Goal: Task Accomplishment & Management: Complete application form

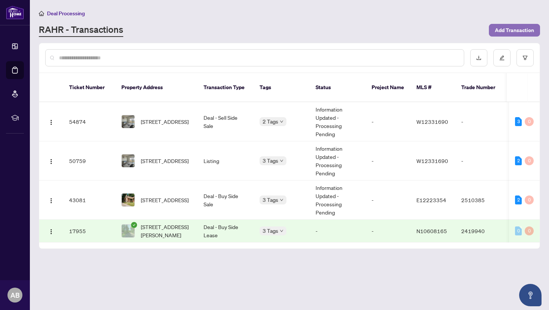
click at [518, 29] on span "Add Transaction" at bounding box center [514, 30] width 39 height 12
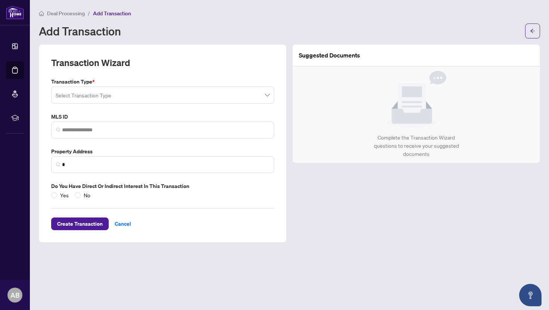
click at [137, 96] on input "search" at bounding box center [159, 96] width 207 height 16
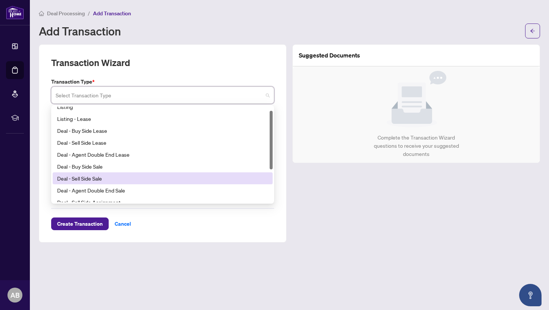
scroll to position [7, 0]
click at [97, 177] on div "Deal - Sell Side Sale" at bounding box center [162, 177] width 211 height 8
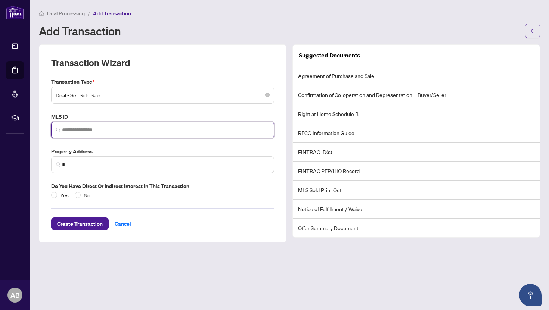
click at [134, 128] on input "search" at bounding box center [165, 130] width 207 height 8
paste input "*********"
type input "*********"
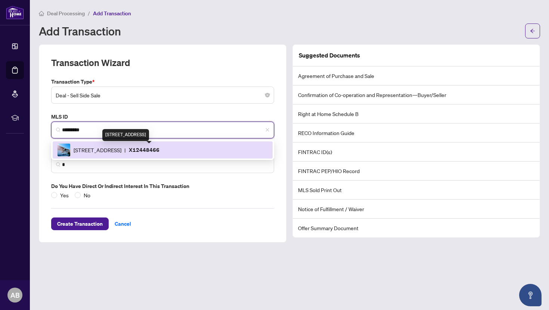
click at [121, 153] on span "[STREET_ADDRESS]" at bounding box center [98, 150] width 48 height 8
type input "**********"
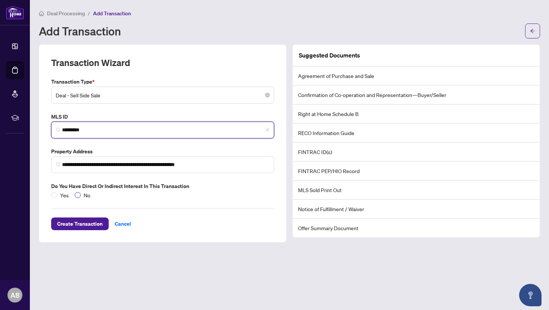
type input "*********"
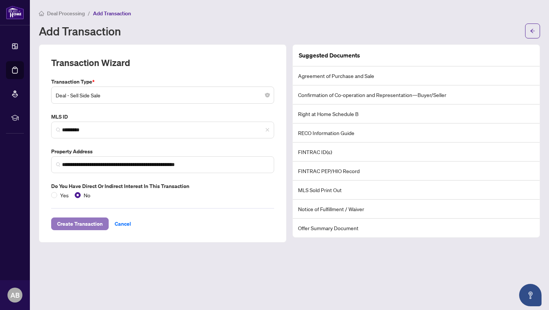
click at [83, 223] on span "Create Transaction" at bounding box center [80, 224] width 46 height 12
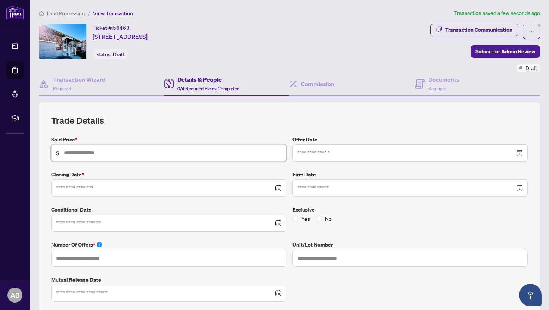
click at [190, 153] on input "text" at bounding box center [173, 153] width 218 height 8
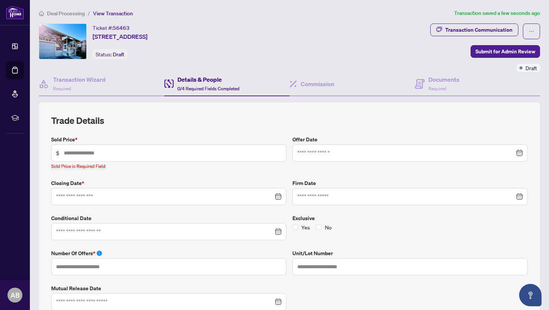
click at [72, 13] on span "Deal Processing" at bounding box center [66, 13] width 38 height 7
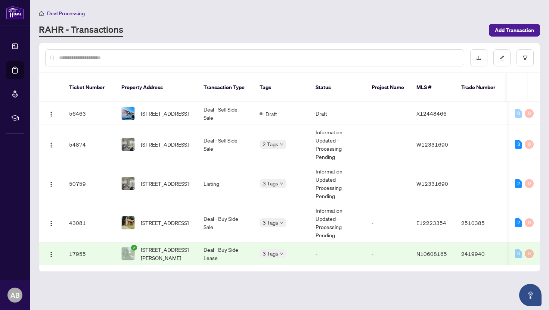
click at [62, 13] on span "Deal Processing" at bounding box center [66, 13] width 38 height 7
click at [68, 13] on span "Deal Processing" at bounding box center [66, 13] width 38 height 7
click at [523, 29] on span "Add Transaction" at bounding box center [514, 30] width 39 height 12
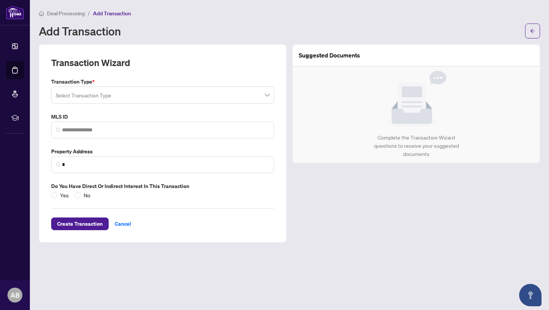
click at [184, 97] on input "search" at bounding box center [159, 96] width 207 height 16
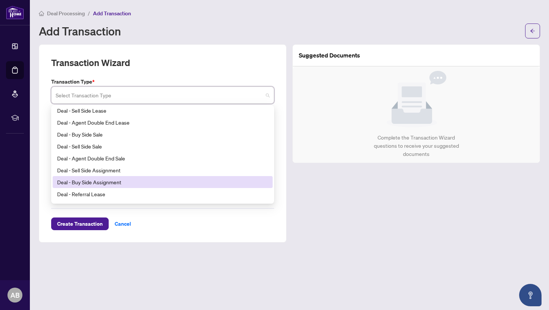
scroll to position [60, 0]
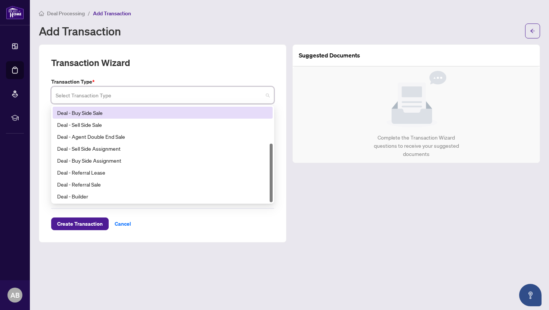
click at [468, 24] on div "Add Transaction" at bounding box center [289, 31] width 501 height 15
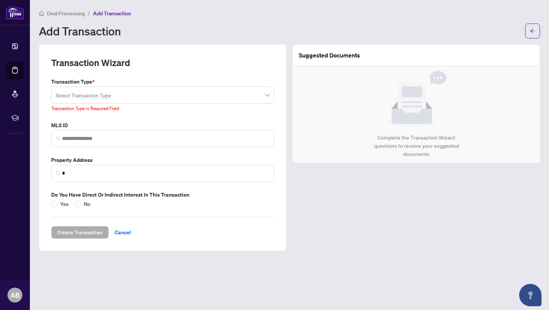
click at [76, 12] on span "Deal Processing" at bounding box center [66, 13] width 38 height 7
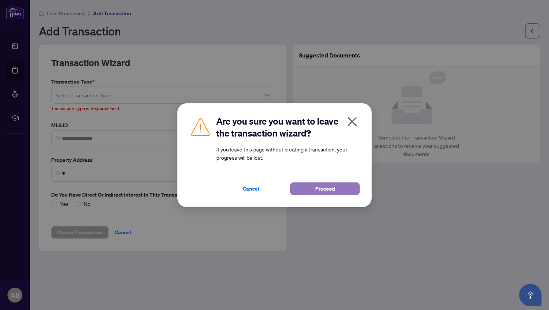
click at [302, 190] on button "Proceed" at bounding box center [324, 189] width 69 height 13
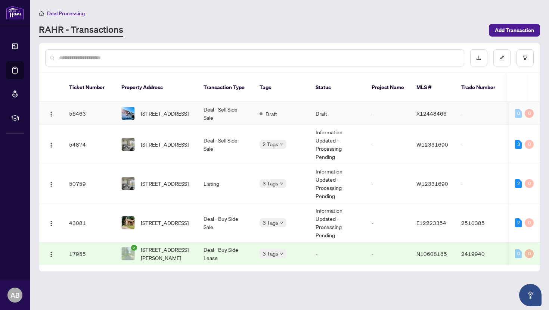
click at [213, 117] on td "Deal - Sell Side Sale" at bounding box center [226, 113] width 56 height 23
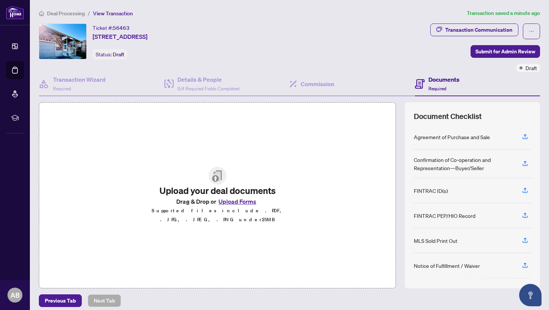
click at [236, 204] on button "Upload Forms" at bounding box center [237, 202] width 42 height 10
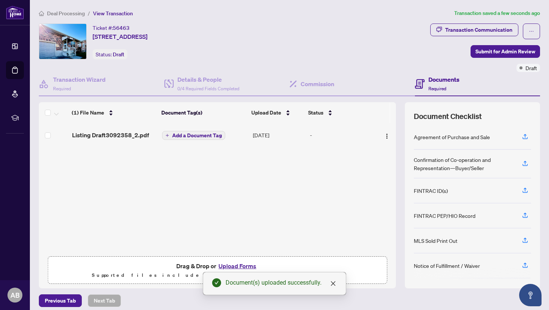
click at [207, 138] on button "Add a Document Tag" at bounding box center [193, 135] width 63 height 9
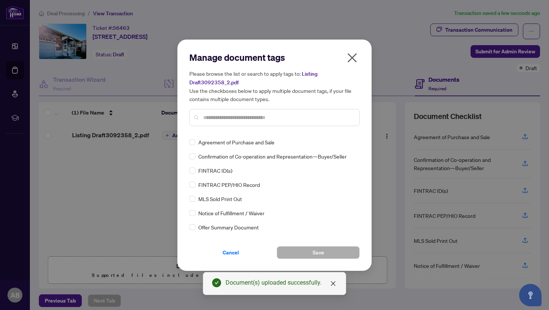
click at [241, 117] on input "text" at bounding box center [278, 118] width 150 height 8
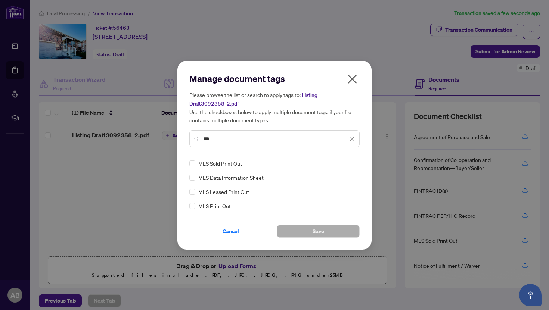
type input "***"
click at [197, 177] on div "MLS Data Information Sheet" at bounding box center [272, 178] width 166 height 8
click at [310, 232] on button "Save" at bounding box center [318, 231] width 83 height 13
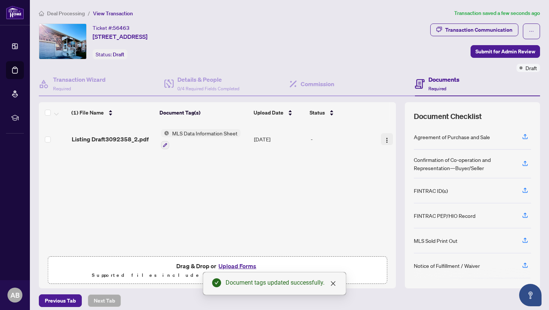
click at [386, 138] on img "button" at bounding box center [387, 140] width 6 height 6
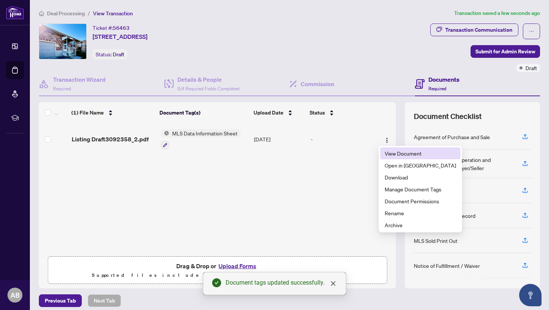
click at [395, 155] on span "View Document" at bounding box center [420, 153] width 71 height 8
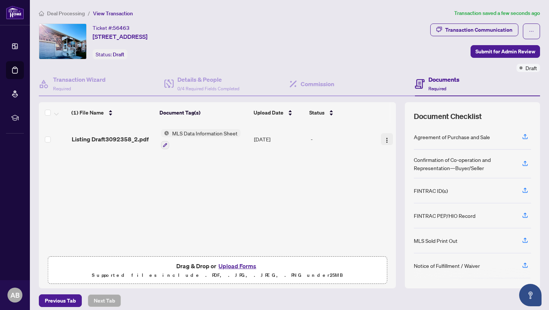
click at [384, 140] on img "button" at bounding box center [387, 140] width 6 height 6
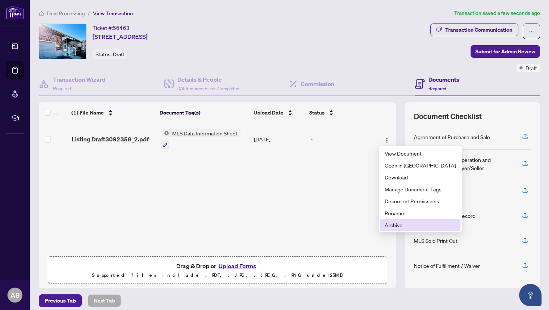
click at [397, 227] on span "Archive" at bounding box center [420, 225] width 71 height 8
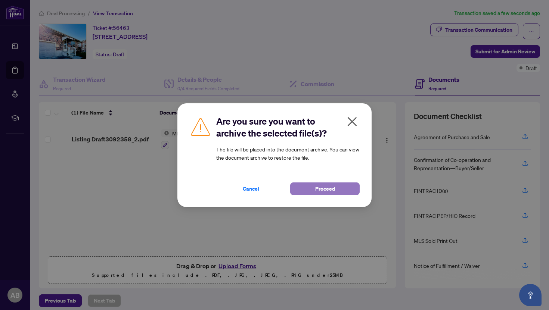
click at [299, 188] on button "Proceed" at bounding box center [324, 189] width 69 height 13
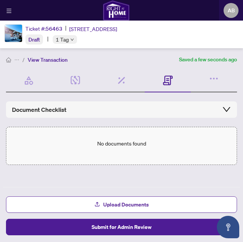
click at [134, 204] on span "Upload Documents" at bounding box center [126, 204] width 46 height 12
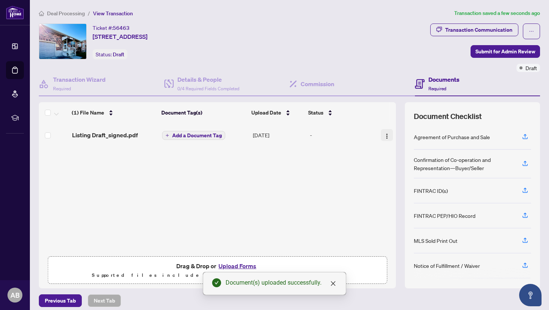
click at [384, 136] on img "button" at bounding box center [387, 136] width 6 height 6
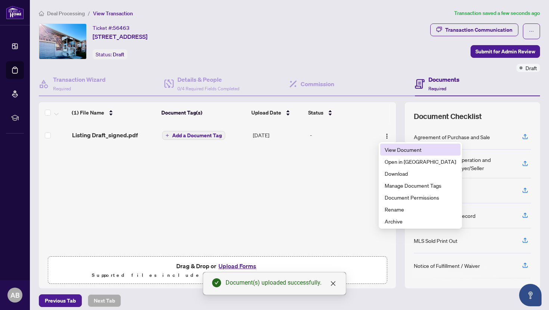
click at [393, 149] on span "View Document" at bounding box center [420, 150] width 71 height 8
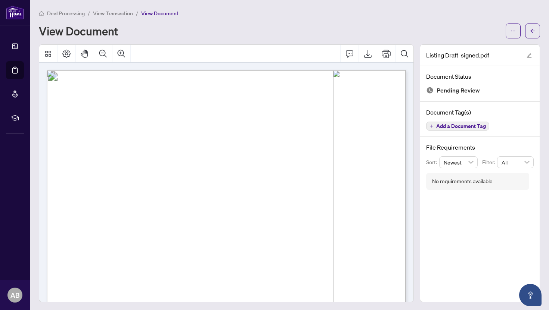
click at [111, 15] on span "View Transaction" at bounding box center [113, 13] width 40 height 7
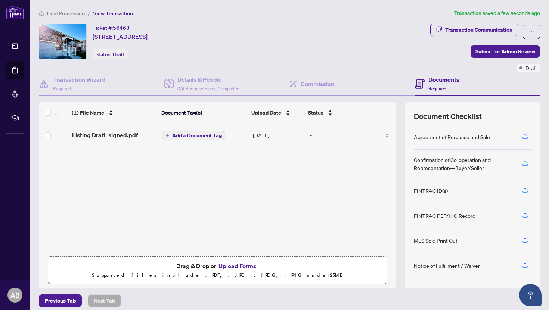
click at [192, 134] on span "Add a Document Tag" at bounding box center [197, 135] width 50 height 5
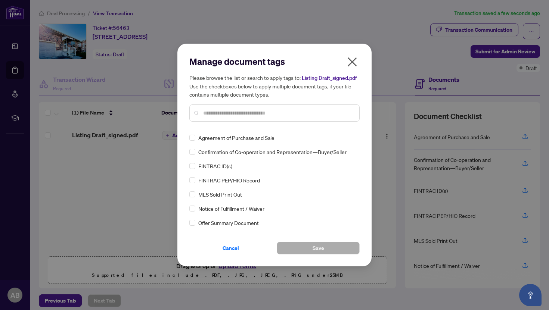
click at [220, 116] on input "text" at bounding box center [278, 113] width 150 height 8
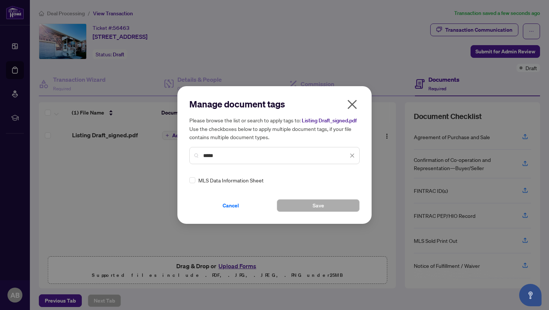
type input "*****"
click at [224, 184] on span "MLS Data Information Sheet" at bounding box center [230, 180] width 65 height 8
click at [332, 212] on button "Save" at bounding box center [318, 205] width 83 height 13
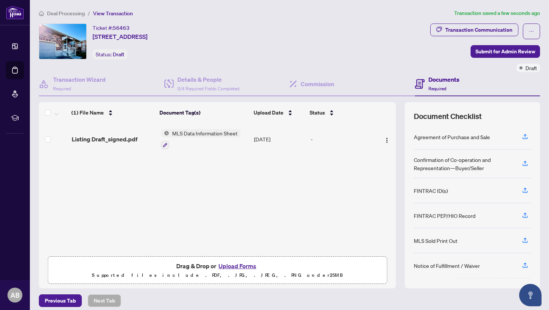
click at [237, 265] on button "Upload Forms" at bounding box center [237, 266] width 42 height 10
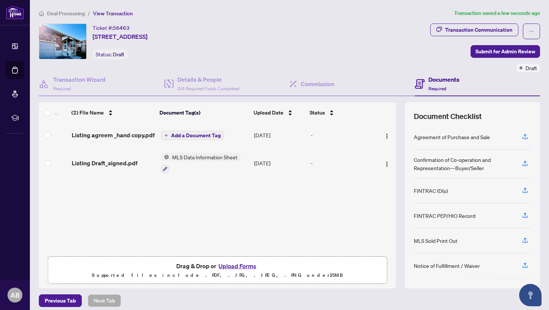
click at [223, 161] on span "MLS Data Information Sheet" at bounding box center [204, 157] width 71 height 8
click at [193, 135] on span "Add a Document Tag" at bounding box center [196, 135] width 50 height 5
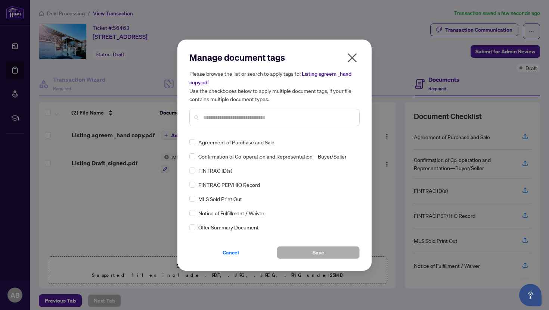
click at [222, 118] on input "text" at bounding box center [278, 118] width 150 height 8
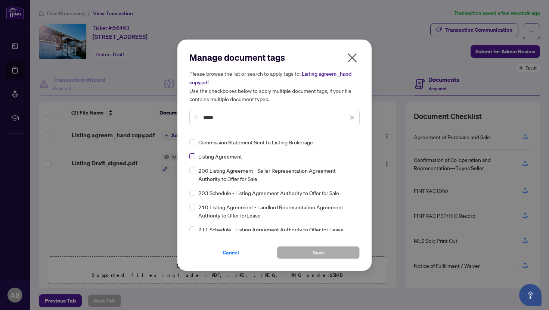
type input "*****"
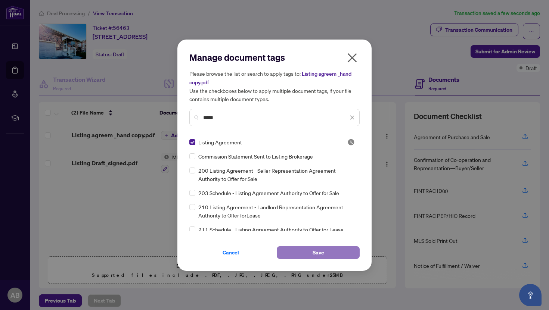
click at [297, 254] on button "Save" at bounding box center [318, 252] width 83 height 13
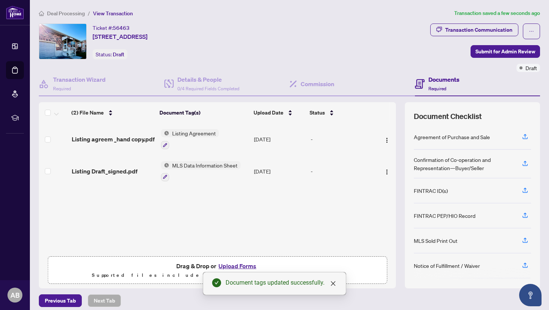
click at [245, 266] on button "Upload Forms" at bounding box center [237, 266] width 42 height 10
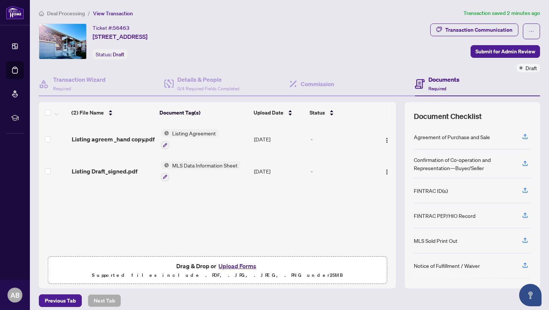
scroll to position [77, 0]
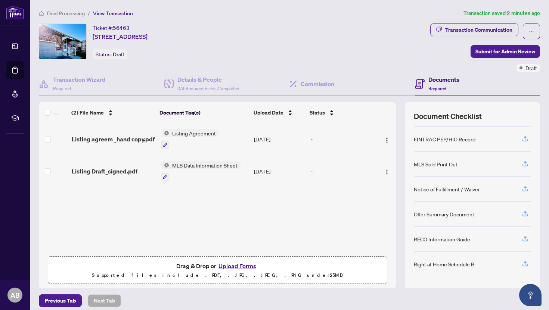
click at [455, 236] on div "RECO Information Guide" at bounding box center [442, 239] width 56 height 8
click at [522, 240] on icon "button" at bounding box center [525, 239] width 7 height 7
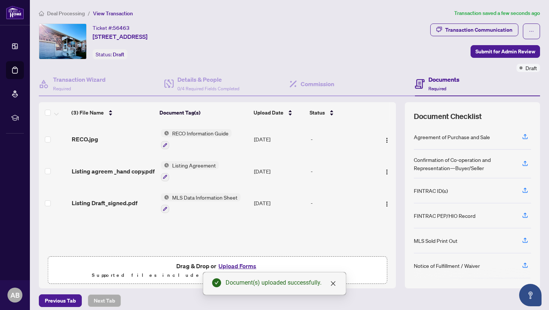
click at [237, 133] on td "RECO Information Guide" at bounding box center [204, 139] width 93 height 32
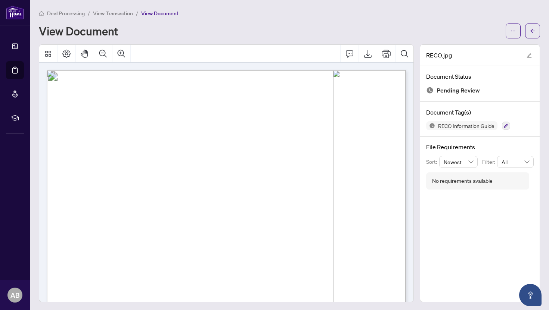
click at [101, 13] on span "View Transaction" at bounding box center [113, 13] width 40 height 7
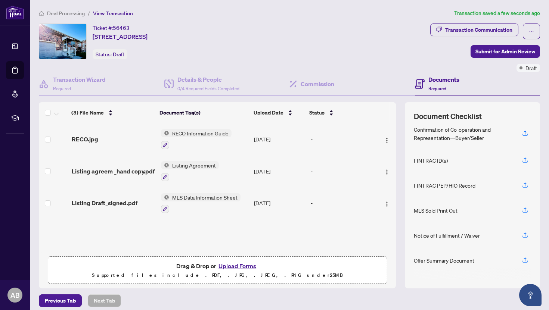
scroll to position [38, 0]
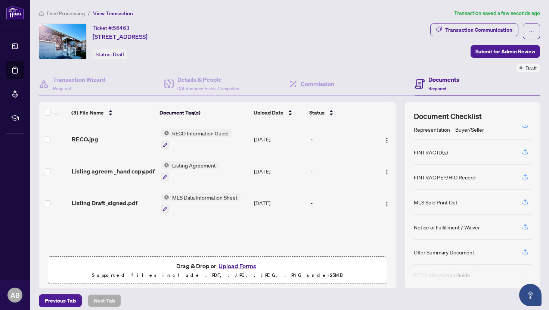
click at [450, 153] on div "FINTRAC ID(s)" at bounding box center [472, 152] width 117 height 25
click at [526, 152] on icon "button" at bounding box center [525, 152] width 7 height 7
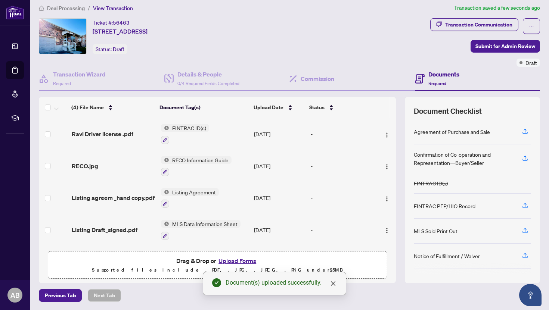
scroll to position [0, 0]
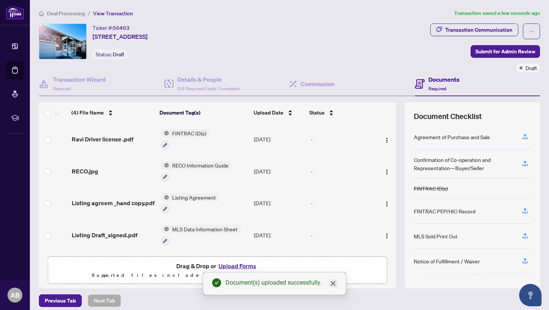
click at [335, 283] on icon "close" at bounding box center [333, 284] width 6 height 6
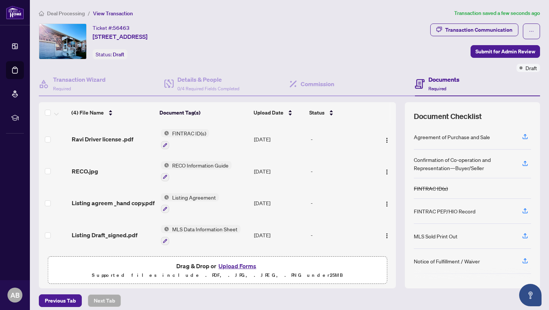
scroll to position [5, 0]
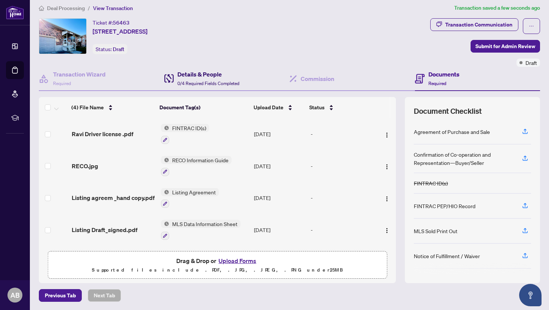
click at [215, 79] on div "Details & People 0/4 Required Fields Completed" at bounding box center [208, 79] width 62 height 18
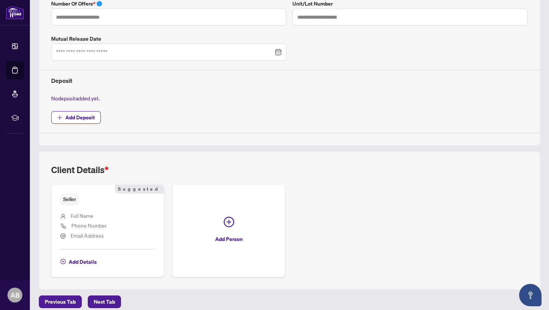
scroll to position [248, 0]
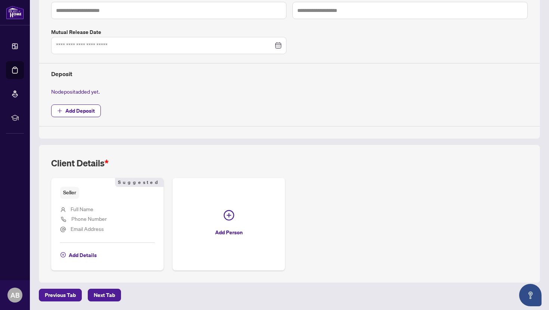
click at [96, 210] on li "Full Name" at bounding box center [107, 210] width 94 height 10
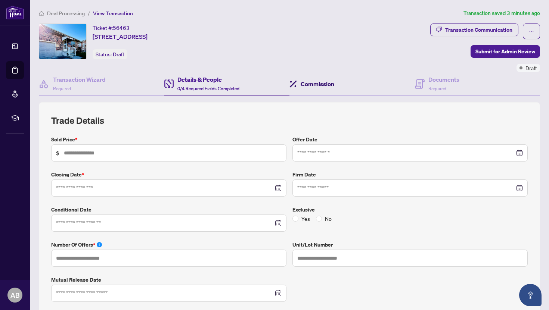
click at [317, 83] on h4 "Commission" at bounding box center [318, 84] width 34 height 9
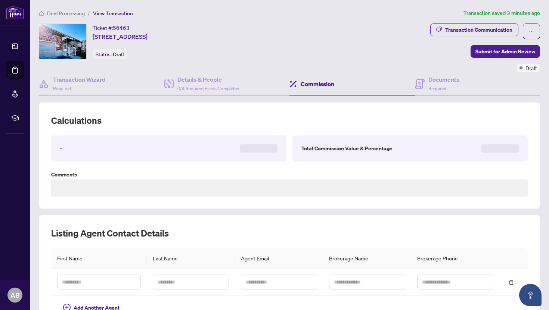
type textarea "**********"
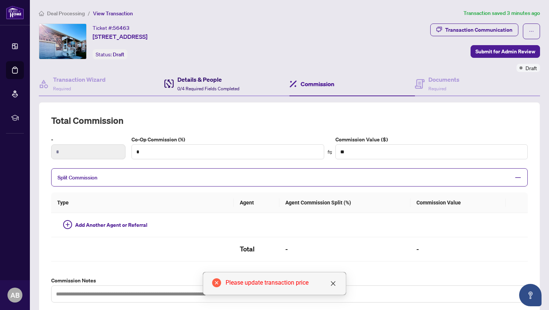
click at [189, 78] on h4 "Details & People" at bounding box center [208, 79] width 62 height 9
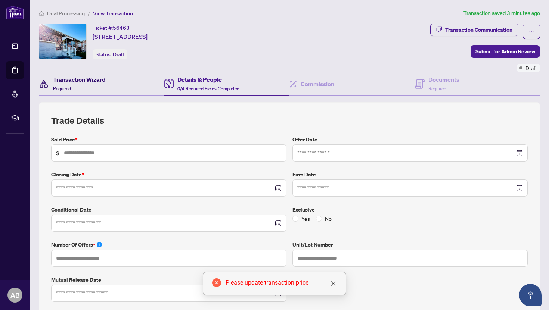
click at [89, 78] on h4 "Transaction Wizard" at bounding box center [79, 79] width 53 height 9
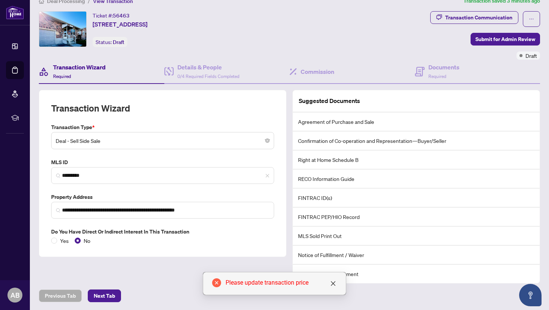
scroll to position [12, 0]
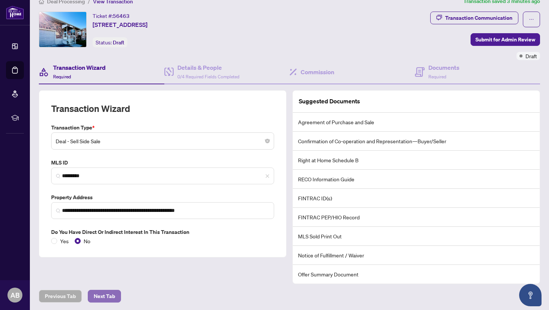
click at [100, 295] on span "Next Tab" at bounding box center [104, 297] width 21 height 12
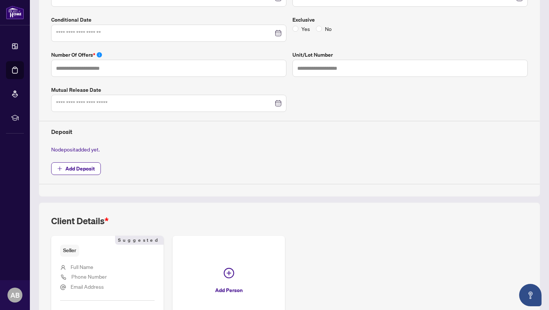
scroll to position [248, 0]
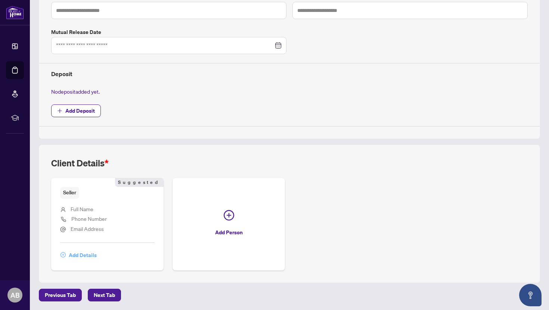
click at [78, 255] on span "Add Details" at bounding box center [83, 255] width 28 height 12
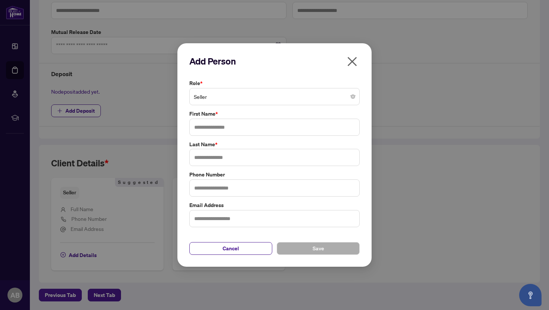
click at [223, 97] on span "Seller" at bounding box center [274, 97] width 161 height 14
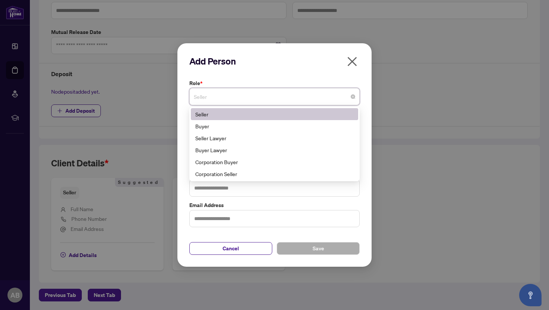
click at [215, 115] on div "Seller" at bounding box center [274, 114] width 158 height 8
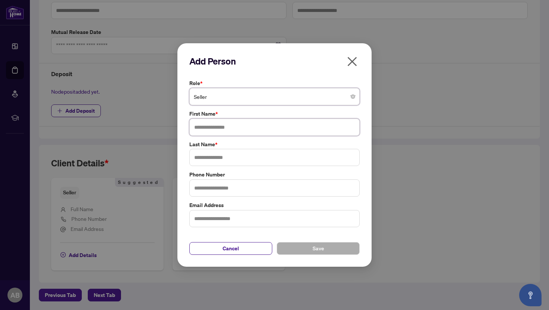
click at [246, 129] on input "text" at bounding box center [274, 127] width 170 height 17
type input "*****"
click at [244, 153] on input "text" at bounding box center [274, 157] width 170 height 17
type input "********"
click at [248, 187] on input "text" at bounding box center [274, 188] width 170 height 17
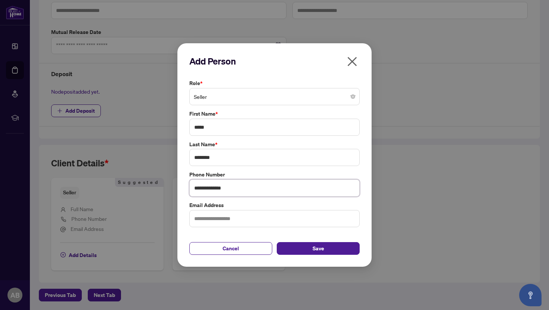
type input "**********"
click at [232, 221] on input "text" at bounding box center [274, 218] width 170 height 17
type input "**********"
click at [335, 247] on button "Save" at bounding box center [318, 248] width 83 height 13
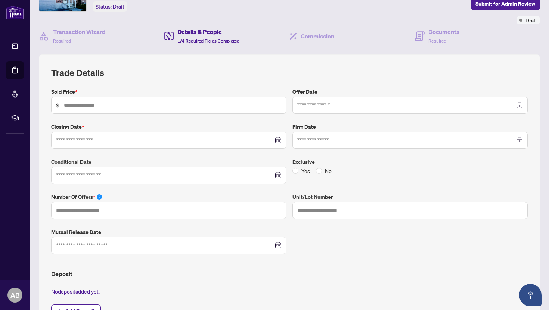
scroll to position [44, 0]
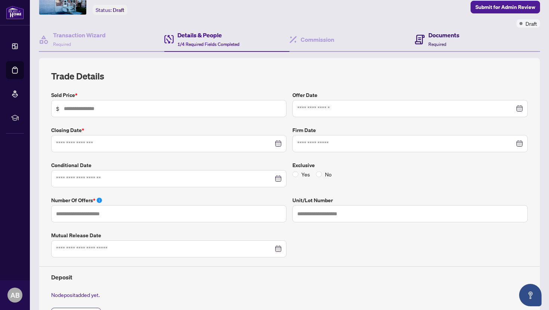
click at [444, 31] on h4 "Documents" at bounding box center [443, 35] width 31 height 9
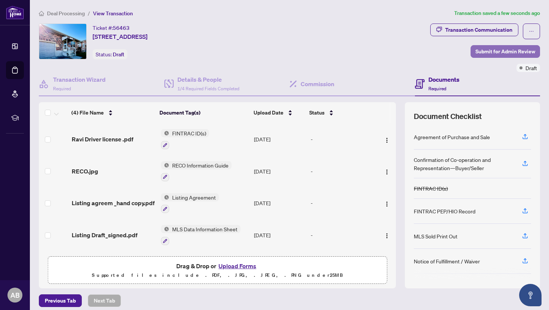
click at [493, 51] on span "Submit for Admin Review" at bounding box center [505, 52] width 60 height 12
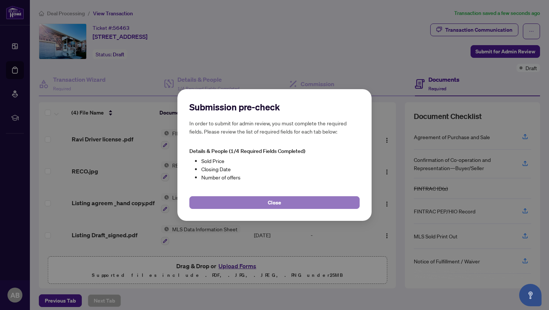
click at [292, 205] on button "Close" at bounding box center [274, 202] width 170 height 13
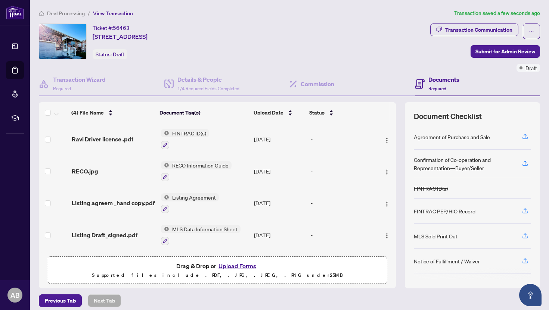
click at [74, 10] on span "Deal Processing" at bounding box center [66, 13] width 38 height 7
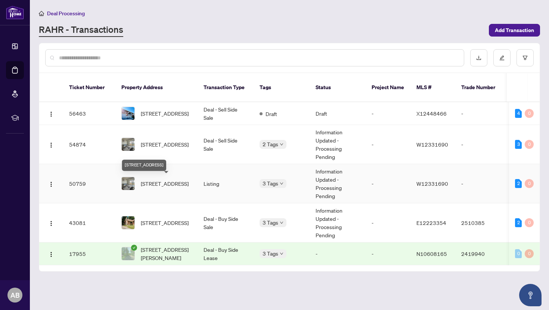
click at [163, 180] on span "[STREET_ADDRESS]" at bounding box center [165, 184] width 48 height 8
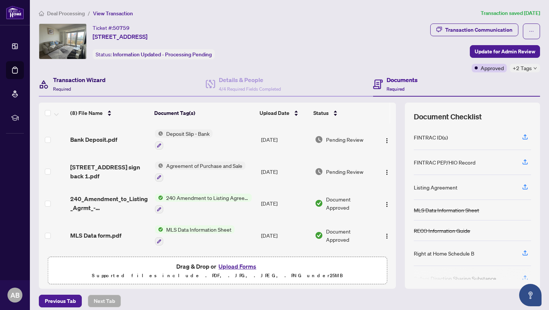
click at [90, 79] on h4 "Transaction Wizard" at bounding box center [79, 79] width 53 height 9
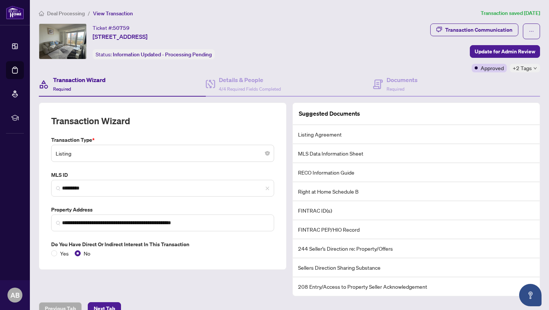
click at [71, 13] on span "Deal Processing" at bounding box center [66, 13] width 38 height 7
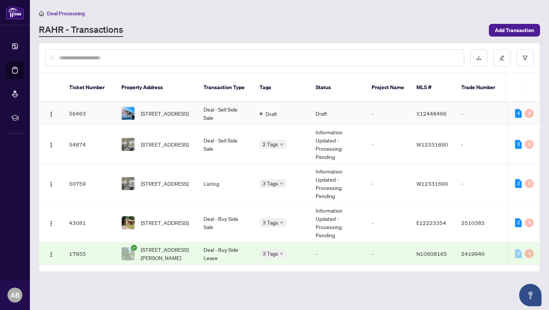
click at [165, 110] on span "[STREET_ADDRESS]" at bounding box center [165, 113] width 48 height 8
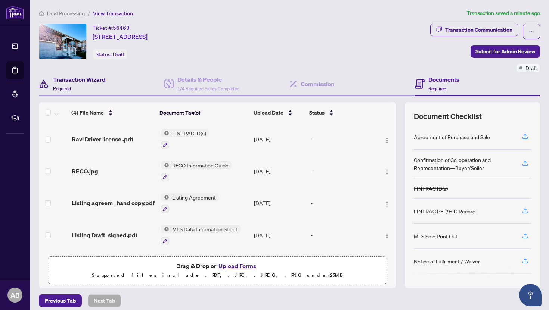
click at [77, 82] on h4 "Transaction Wizard" at bounding box center [79, 79] width 53 height 9
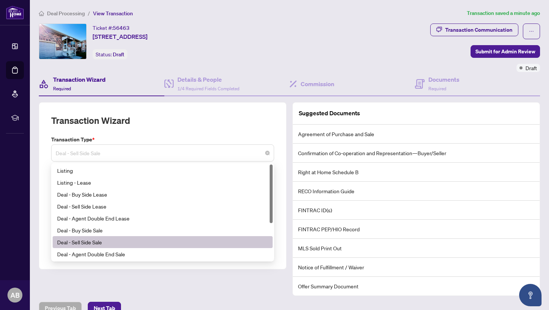
click at [260, 155] on span "Deal - Sell Side Sale" at bounding box center [163, 153] width 214 height 14
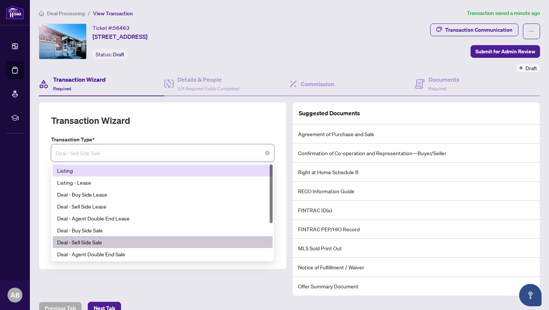
click at [176, 173] on div "Listing" at bounding box center [162, 171] width 211 height 8
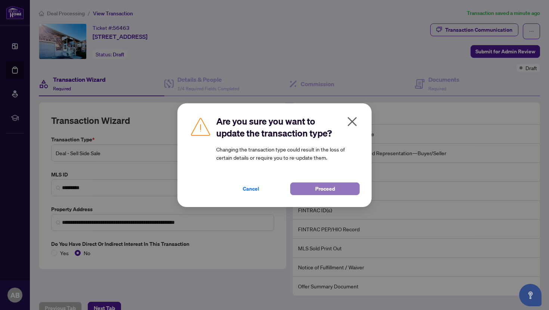
click at [311, 189] on button "Proceed" at bounding box center [324, 189] width 69 height 13
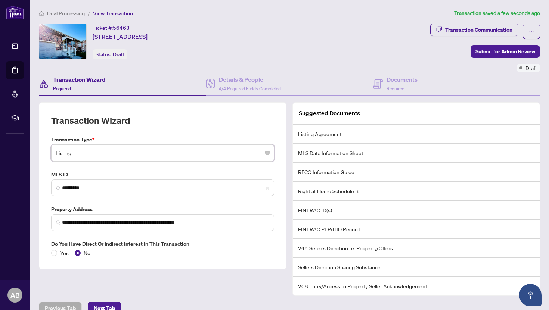
scroll to position [12, 0]
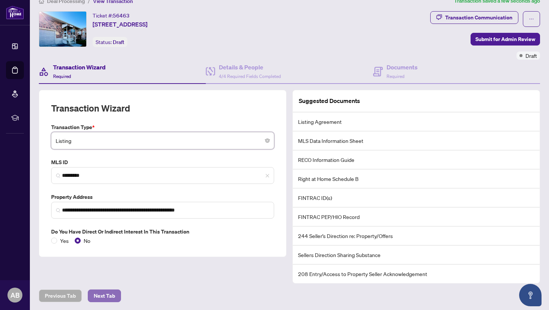
click at [109, 296] on span "Next Tab" at bounding box center [104, 296] width 21 height 12
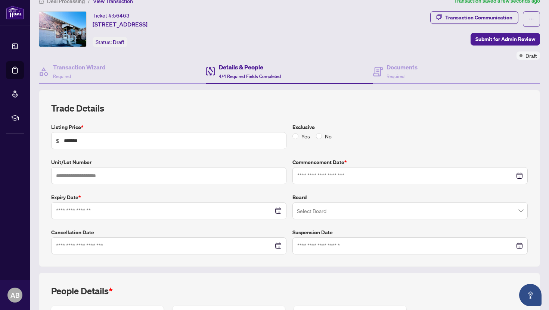
type input "**********"
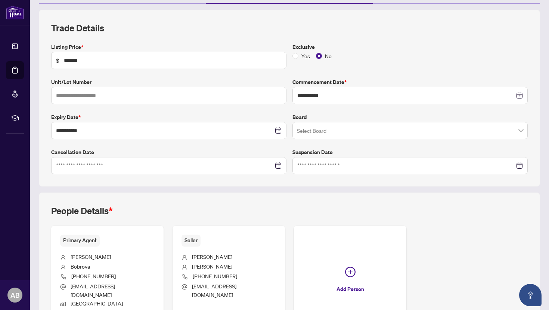
scroll to position [108, 0]
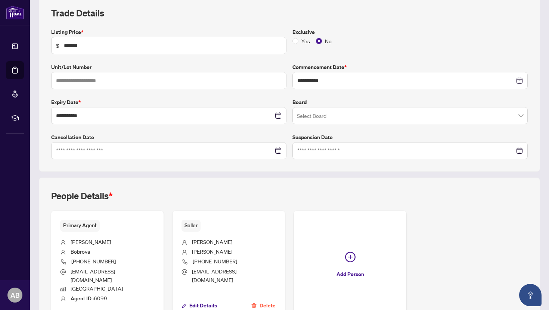
click at [520, 115] on span at bounding box center [410, 116] width 226 height 14
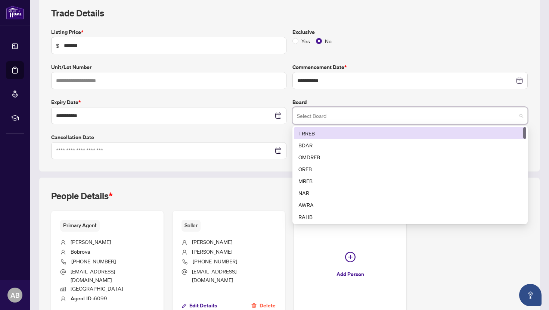
click at [401, 131] on div "TRREB" at bounding box center [409, 133] width 223 height 8
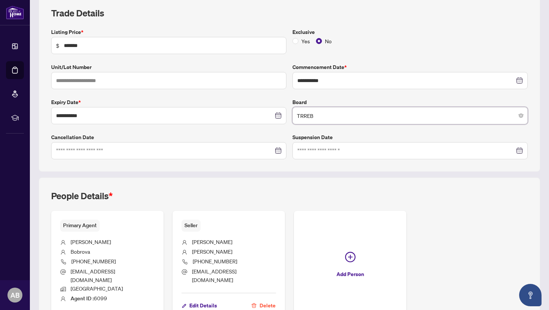
scroll to position [151, 0]
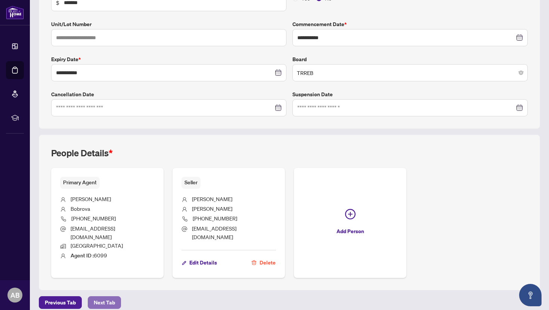
click at [107, 297] on span "Next Tab" at bounding box center [104, 303] width 21 height 12
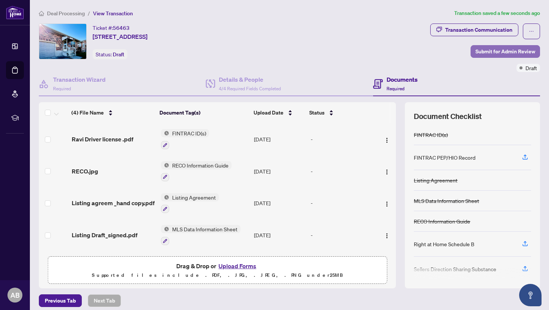
click at [503, 52] on span "Submit for Admin Review" at bounding box center [505, 52] width 60 height 12
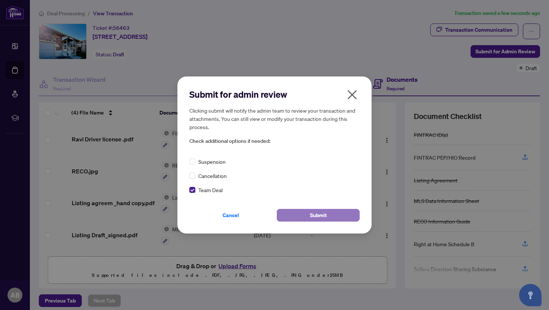
click at [301, 215] on button "Submit" at bounding box center [318, 215] width 83 height 13
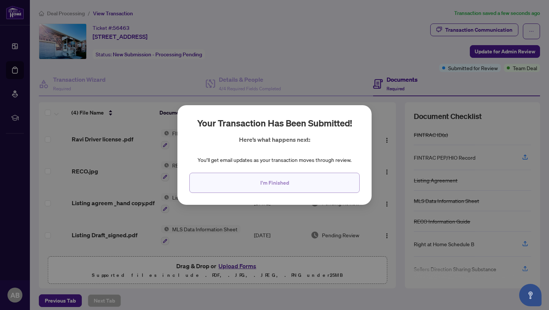
click at [285, 183] on span "I'm Finished" at bounding box center [274, 183] width 29 height 12
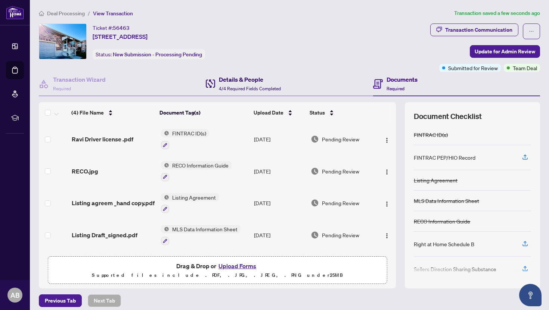
click at [232, 84] on div "Details & People 4/4 Required Fields Completed" at bounding box center [250, 84] width 62 height 18
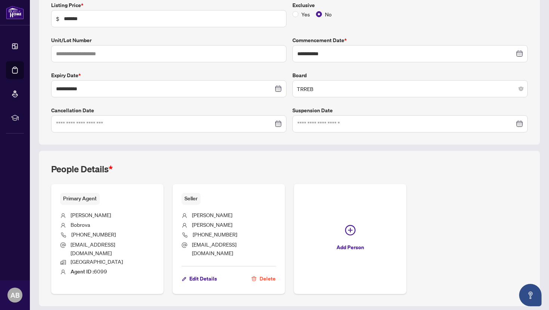
scroll to position [151, 0]
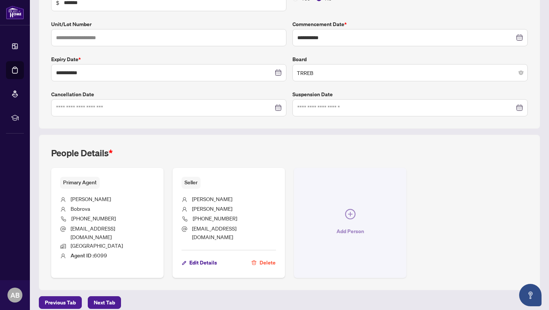
click at [341, 219] on button "Add Person" at bounding box center [350, 223] width 112 height 110
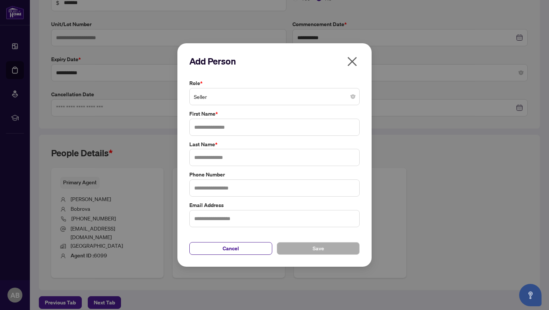
click at [266, 96] on span "Seller" at bounding box center [274, 97] width 161 height 14
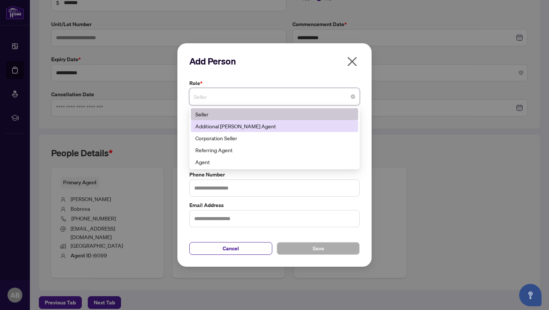
click at [263, 128] on div "Additional [PERSON_NAME] Agent" at bounding box center [274, 126] width 158 height 8
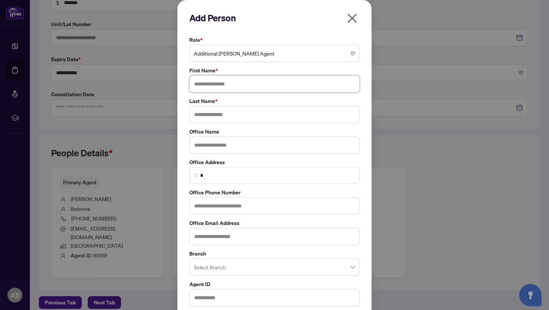
click at [245, 85] on input "text" at bounding box center [274, 83] width 170 height 17
type input "******"
click at [243, 118] on input "text" at bounding box center [274, 114] width 170 height 17
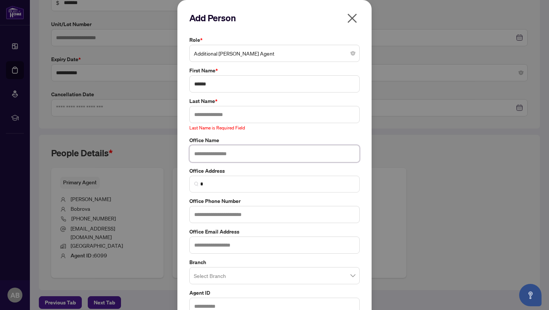
click at [229, 145] on input "text" at bounding box center [274, 153] width 170 height 17
click at [223, 118] on input "text" at bounding box center [274, 114] width 170 height 17
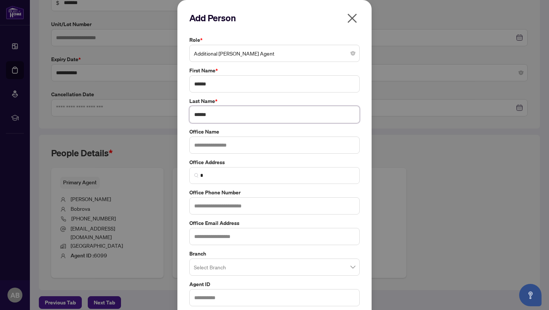
type input "******"
click at [228, 147] on input "text" at bounding box center [274, 145] width 170 height 17
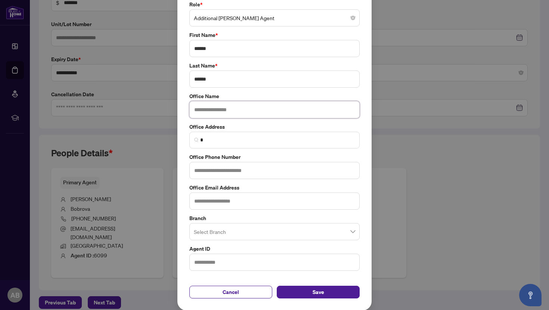
scroll to position [36, 0]
click at [209, 260] on input "text" at bounding box center [274, 262] width 170 height 17
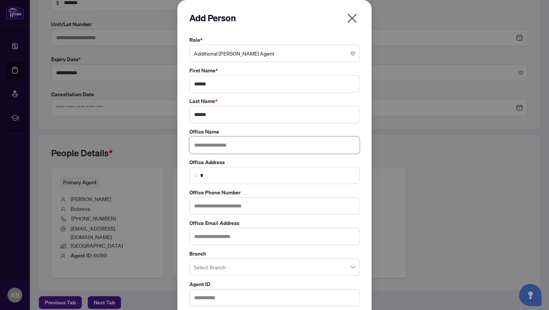
click at [234, 144] on input "text" at bounding box center [274, 145] width 170 height 17
click at [240, 145] on input "**********" at bounding box center [274, 145] width 170 height 17
type input "**********"
click at [231, 176] on input "*" at bounding box center [277, 176] width 155 height 8
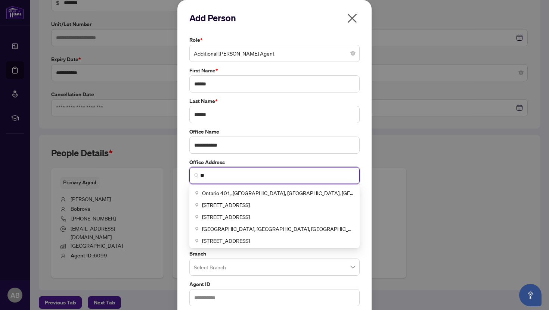
type input "*"
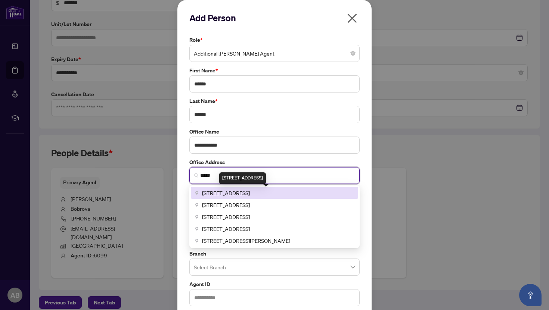
click at [250, 195] on span "[STREET_ADDRESS]" at bounding box center [226, 193] width 48 height 8
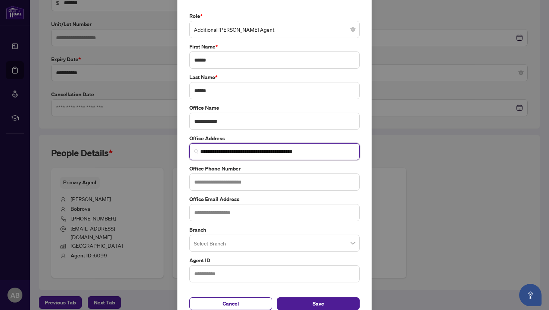
scroll to position [36, 0]
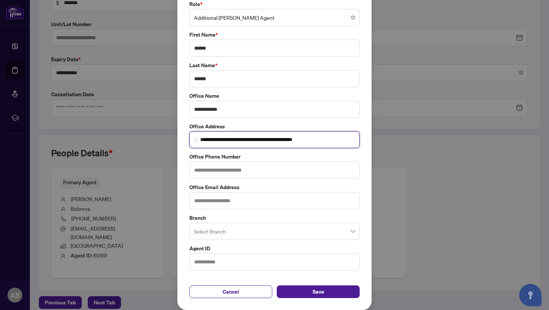
type input "**********"
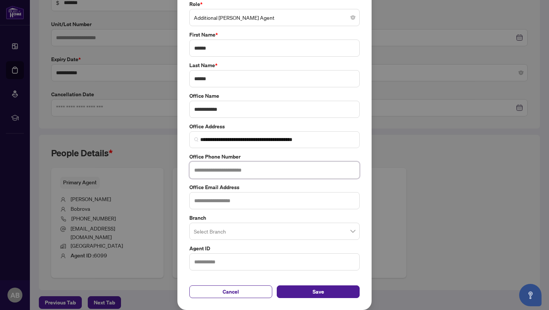
click at [239, 173] on input "text" at bounding box center [274, 170] width 170 height 17
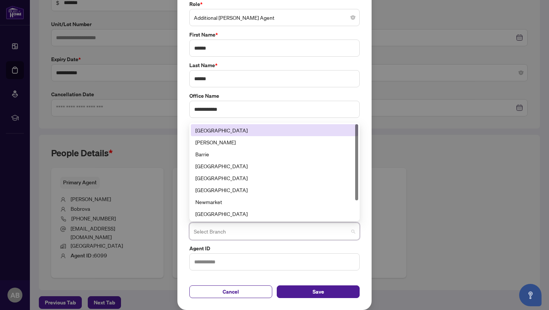
click at [206, 238] on input "search" at bounding box center [271, 232] width 155 height 16
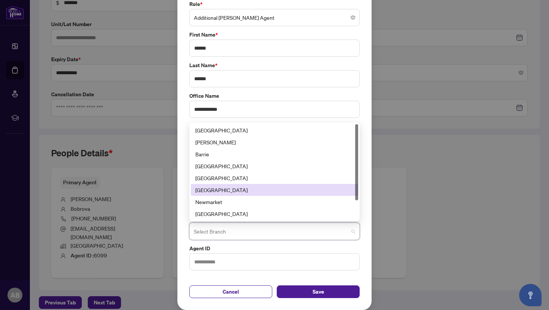
click at [272, 190] on div "[GEOGRAPHIC_DATA]" at bounding box center [274, 190] width 158 height 8
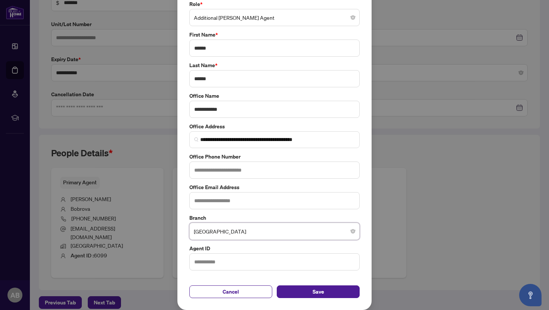
scroll to position [0, 0]
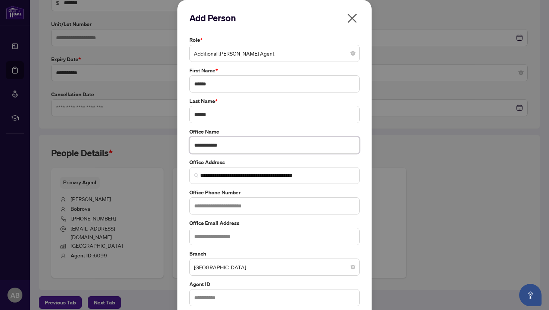
drag, startPoint x: 235, startPoint y: 143, endPoint x: 180, endPoint y: 142, distance: 55.7
click at [180, 142] on div "**********" at bounding box center [274, 173] width 194 height 346
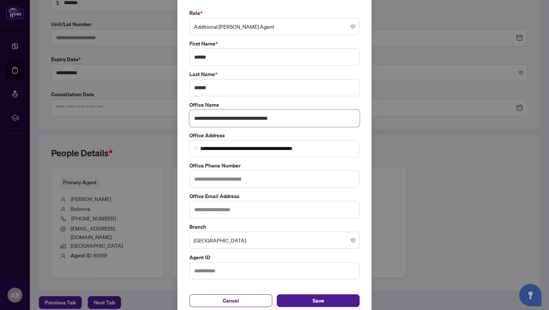
scroll to position [36, 0]
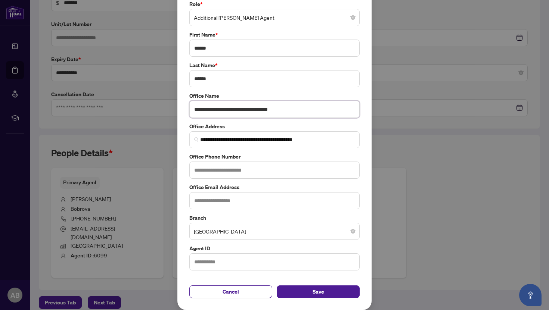
type input "**********"
click at [282, 264] on input "text" at bounding box center [274, 262] width 170 height 17
click at [307, 296] on button "Save" at bounding box center [318, 292] width 83 height 13
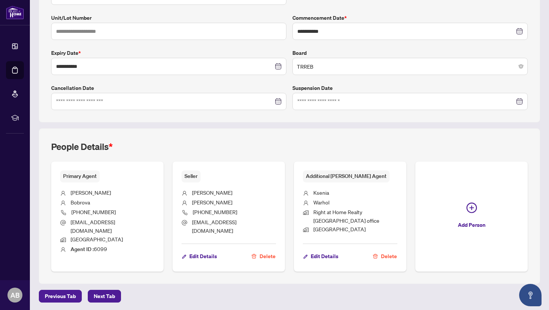
scroll to position [156, 0]
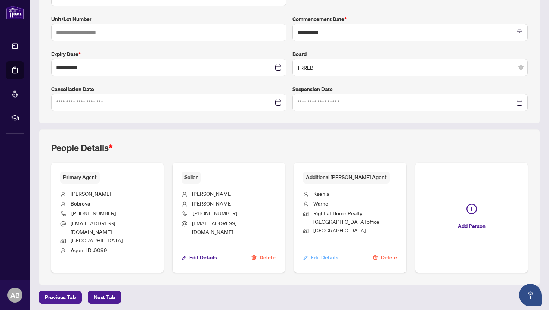
click at [325, 256] on span "Edit Details" at bounding box center [325, 258] width 28 height 12
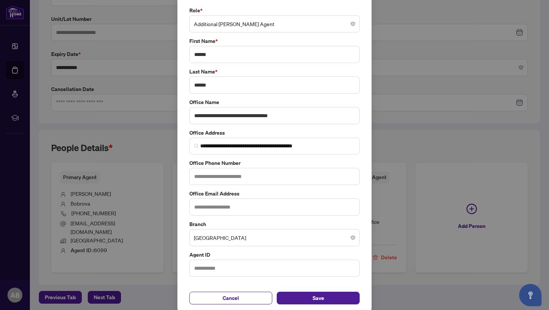
scroll to position [33, 0]
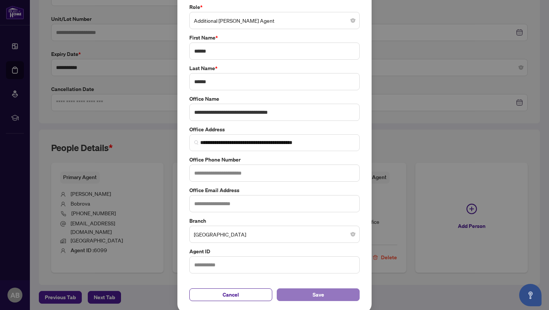
click at [300, 298] on button "Save" at bounding box center [318, 295] width 83 height 13
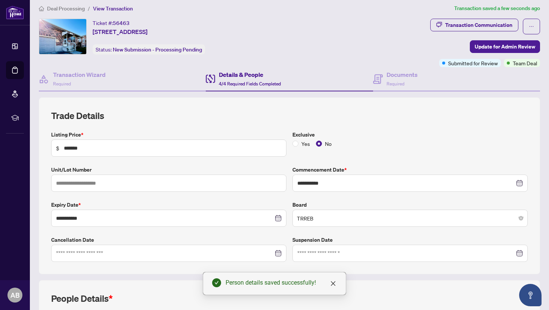
scroll to position [5, 0]
click at [497, 45] on span "Update for Admin Review" at bounding box center [505, 46] width 61 height 12
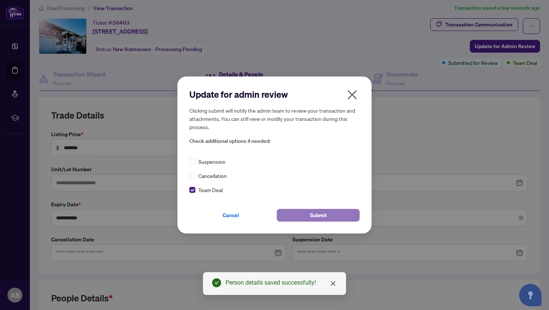
click at [338, 213] on button "Submit" at bounding box center [318, 215] width 83 height 13
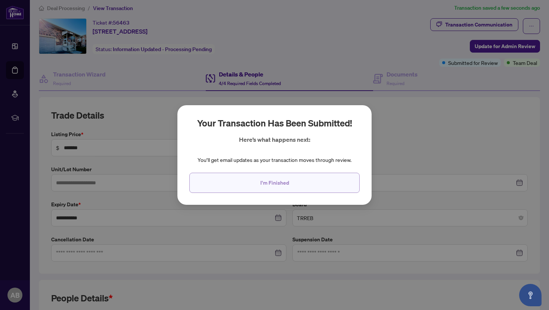
click at [297, 186] on button "I'm Finished" at bounding box center [274, 183] width 170 height 20
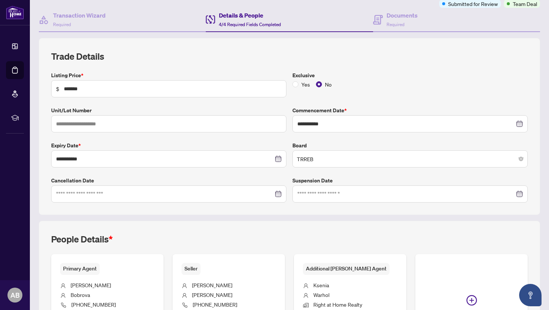
scroll to position [0, 0]
